Goal: Transaction & Acquisition: Purchase product/service

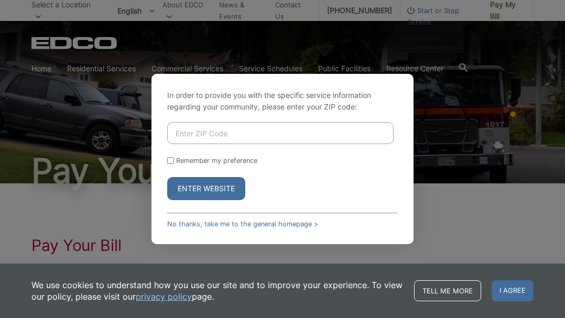
click at [442, 217] on div "In order to provide you with the specific service information regarding your co…" at bounding box center [282, 159] width 565 height 318
click at [269, 224] on link "No thanks, take me to the general homepage >" at bounding box center [242, 224] width 151 height 8
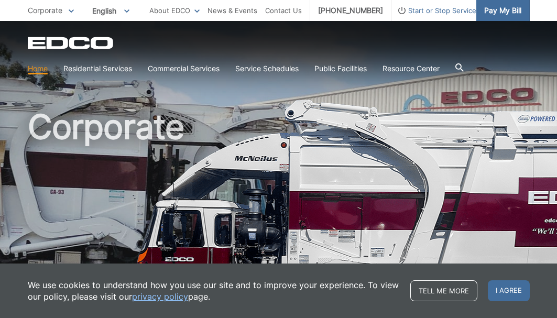
click at [493, 8] on span "Pay My Bill" at bounding box center [502, 11] width 37 height 12
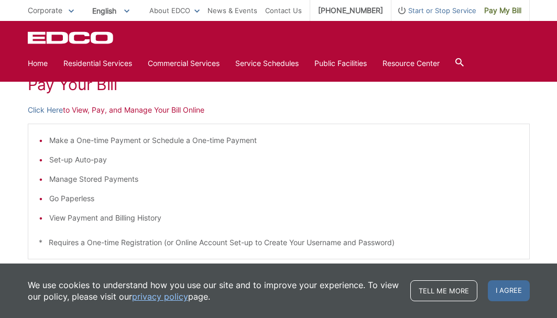
scroll to position [151, 0]
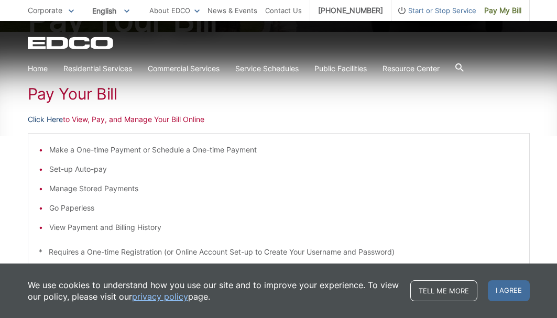
click at [50, 119] on link "Click Here" at bounding box center [45, 120] width 35 height 12
